Goal: Information Seeking & Learning: Learn about a topic

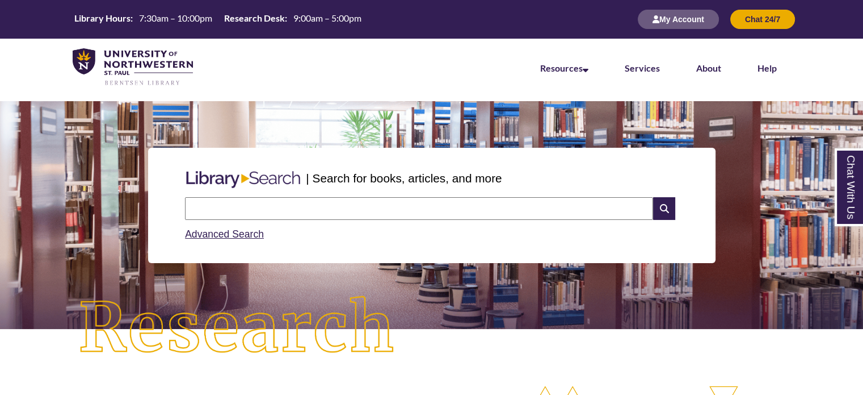
scroll to position [6, 5]
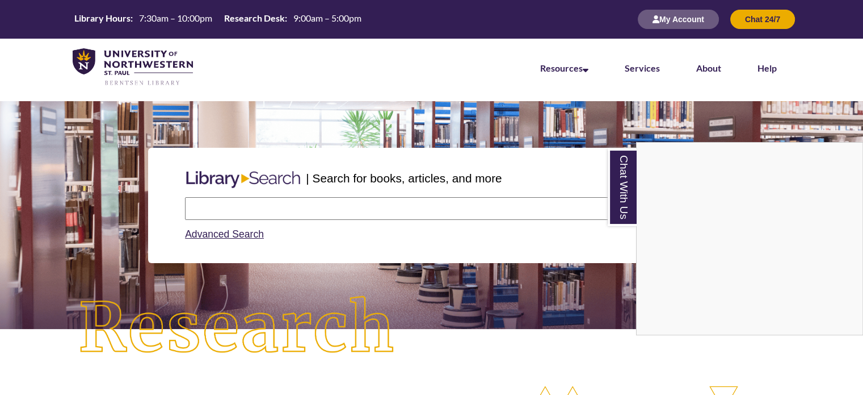
drag, startPoint x: 204, startPoint y: 211, endPoint x: 188, endPoint y: 202, distance: 18.3
click at [204, 211] on div "Chat With Us" at bounding box center [431, 197] width 863 height 395
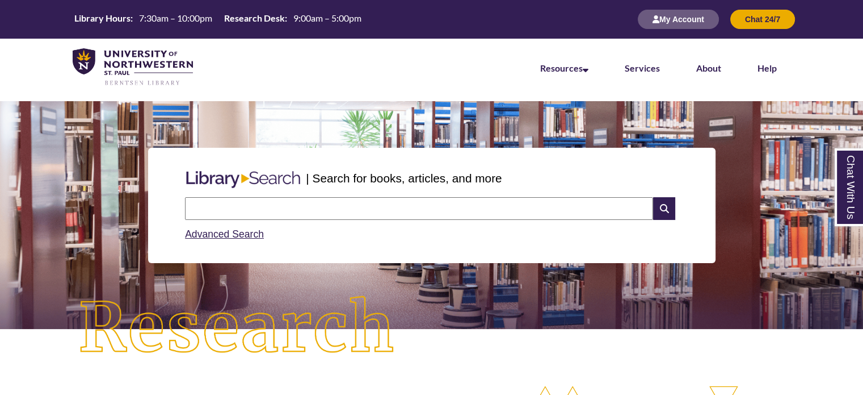
click at [225, 209] on input "text" at bounding box center [419, 208] width 468 height 23
type input "**********"
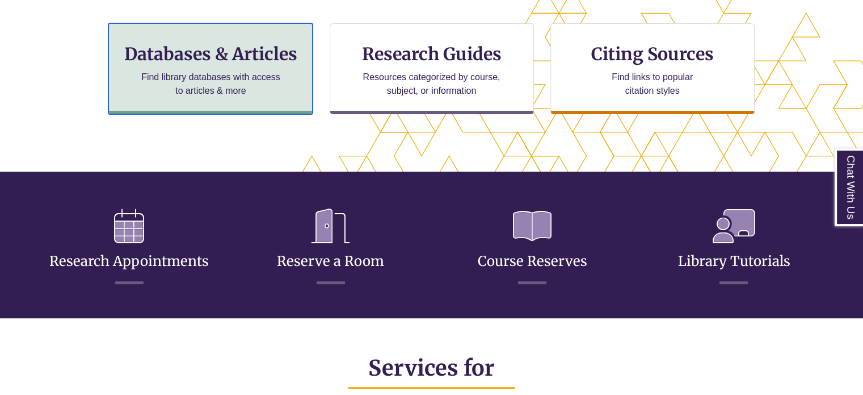
click at [257, 62] on h3 "Databases & Articles" at bounding box center [210, 54] width 185 height 22
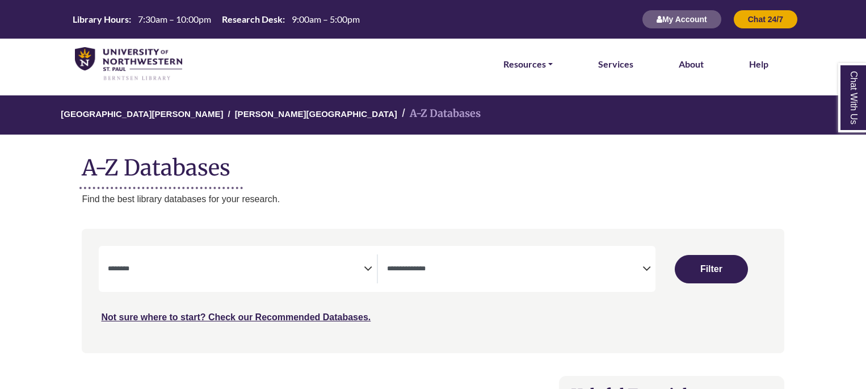
select select "Database Subject Filter"
select select "Database Types Filter"
select select "Database Subject Filter"
select select "Database Types Filter"
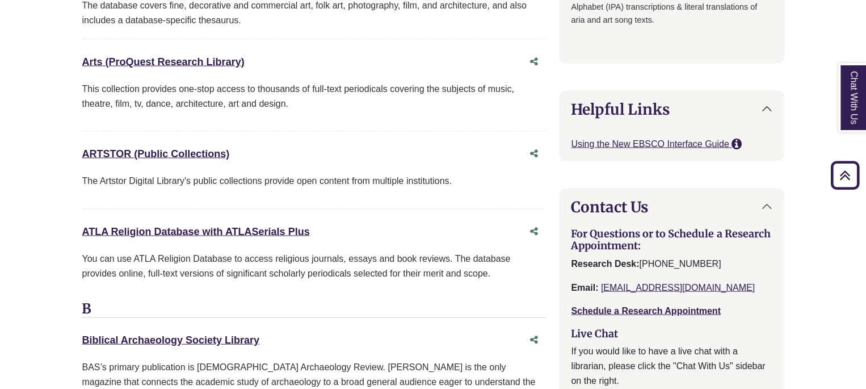
scroll to position [965, 0]
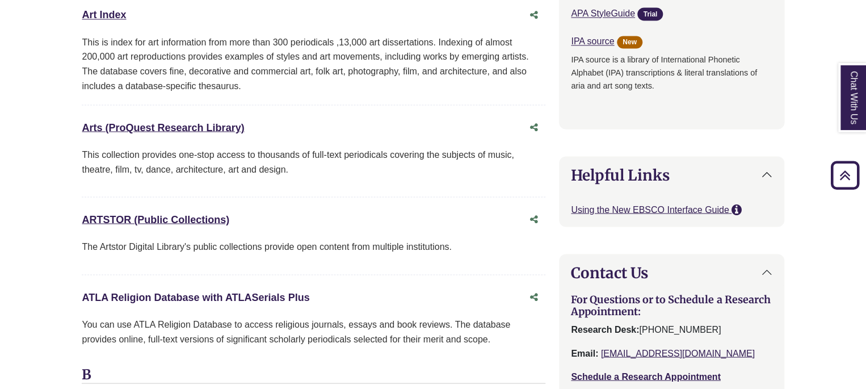
click at [195, 298] on link "ATLA Religion Database with ATLASerials Plus This link opens in a new window" at bounding box center [196, 296] width 228 height 11
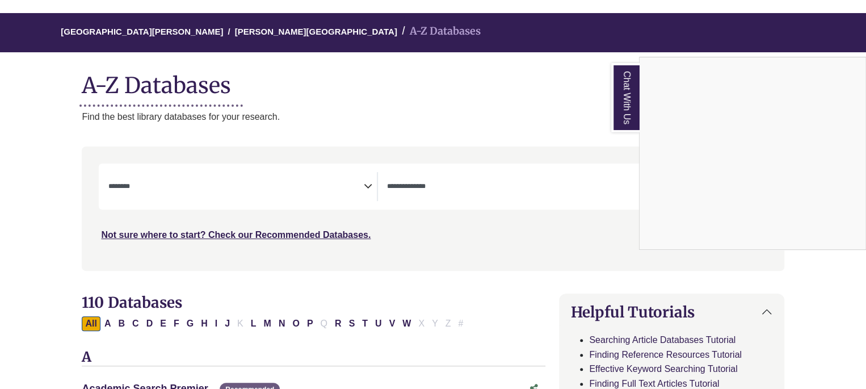
scroll to position [0, 0]
